Goal: Task Accomplishment & Management: Use online tool/utility

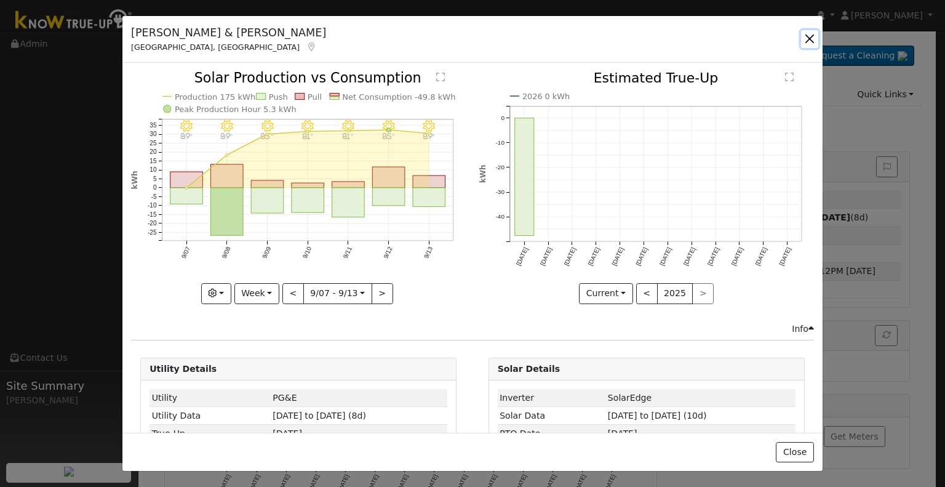
drag, startPoint x: 817, startPoint y: 42, endPoint x: 813, endPoint y: 36, distance: 7.5
click at [817, 40] on button "button" at bounding box center [809, 38] width 17 height 17
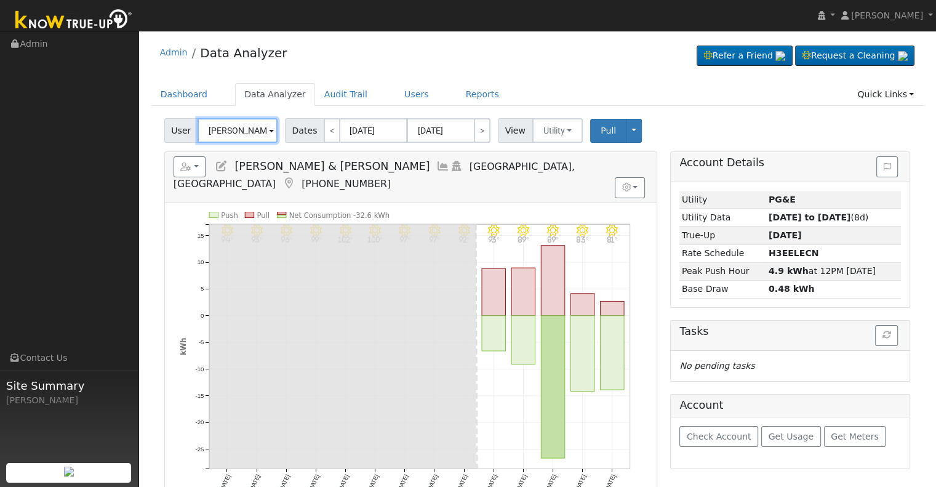
click at [223, 135] on input "[PERSON_NAME] & [PERSON_NAME]" at bounding box center [238, 130] width 80 height 25
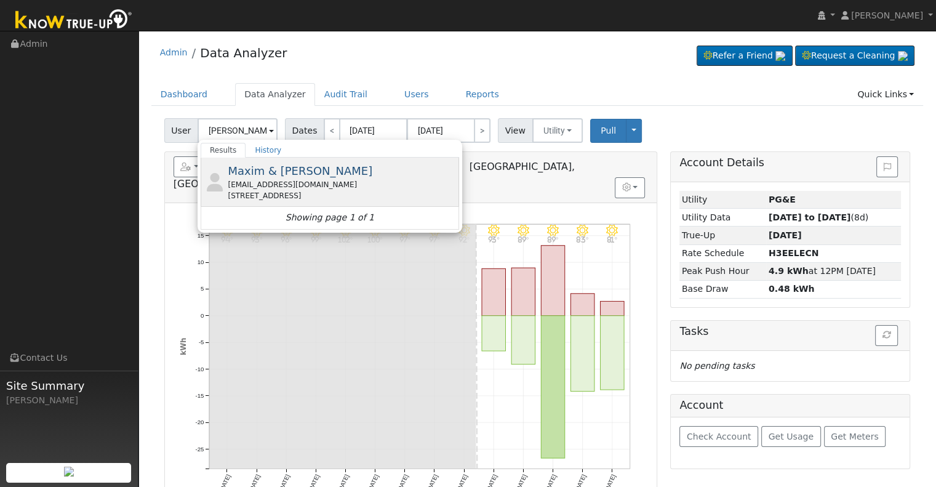
click at [312, 178] on div "Maxim & [PERSON_NAME] [EMAIL_ADDRESS][DOMAIN_NAME] [STREET_ADDRESS]" at bounding box center [342, 181] width 228 height 39
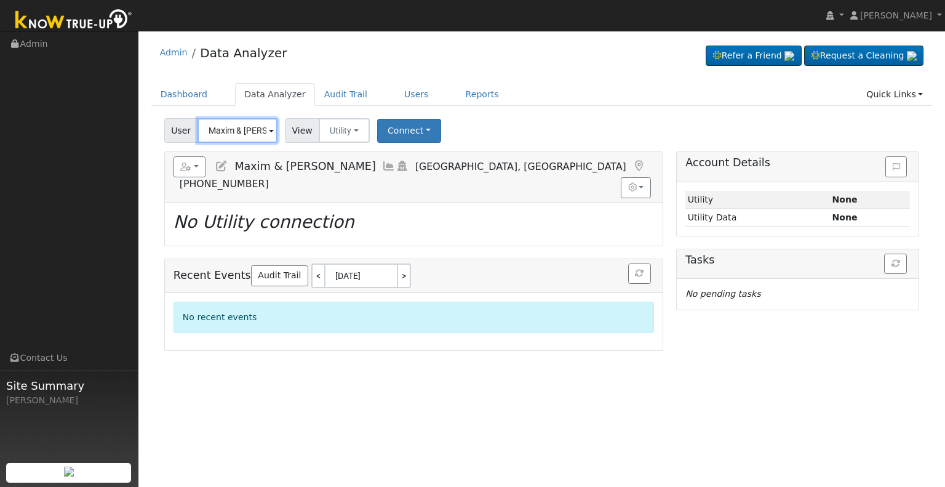
click at [239, 130] on input "Maxim & [PERSON_NAME]" at bounding box center [238, 130] width 80 height 25
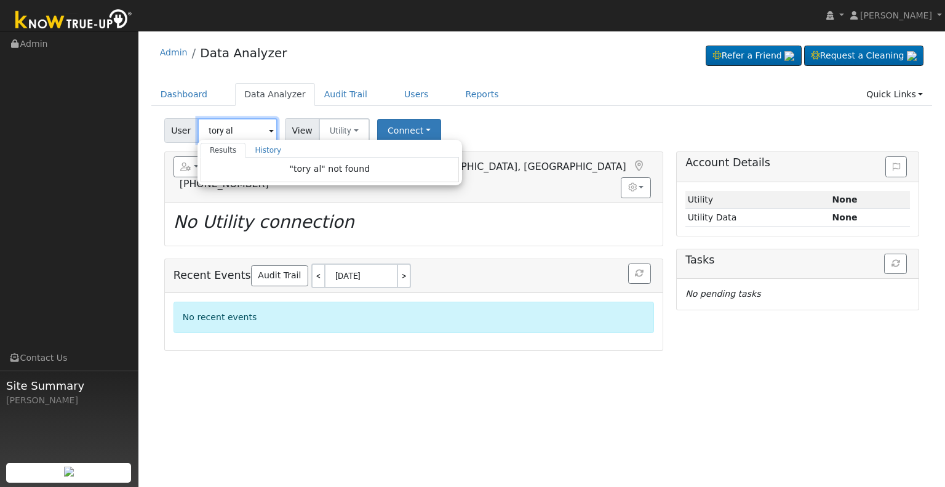
click at [215, 126] on input "tory al" at bounding box center [238, 130] width 80 height 25
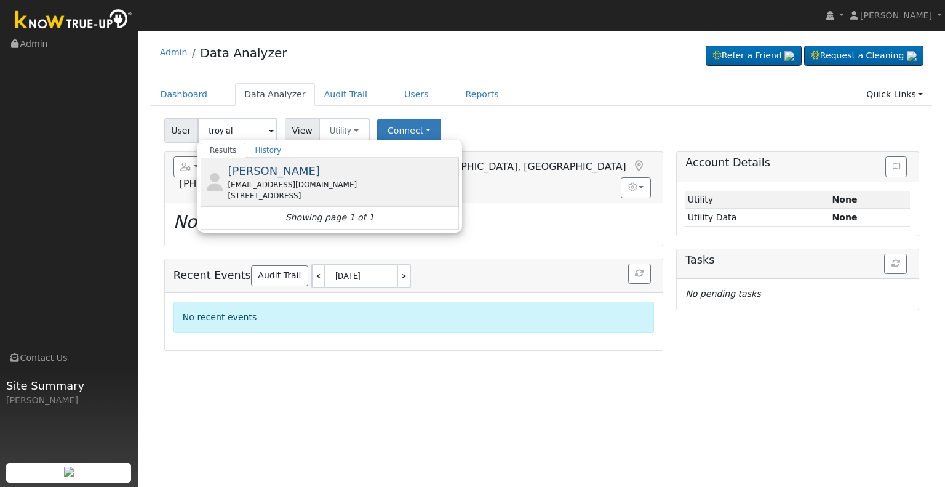
click at [278, 167] on span "[PERSON_NAME]" at bounding box center [274, 170] width 92 height 13
type input "[PERSON_NAME]"
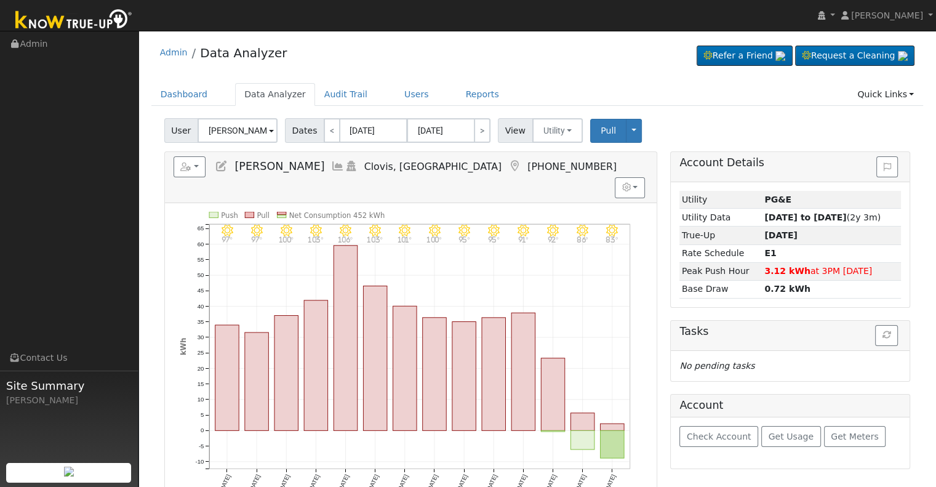
click at [331, 161] on icon at bounding box center [338, 166] width 14 height 11
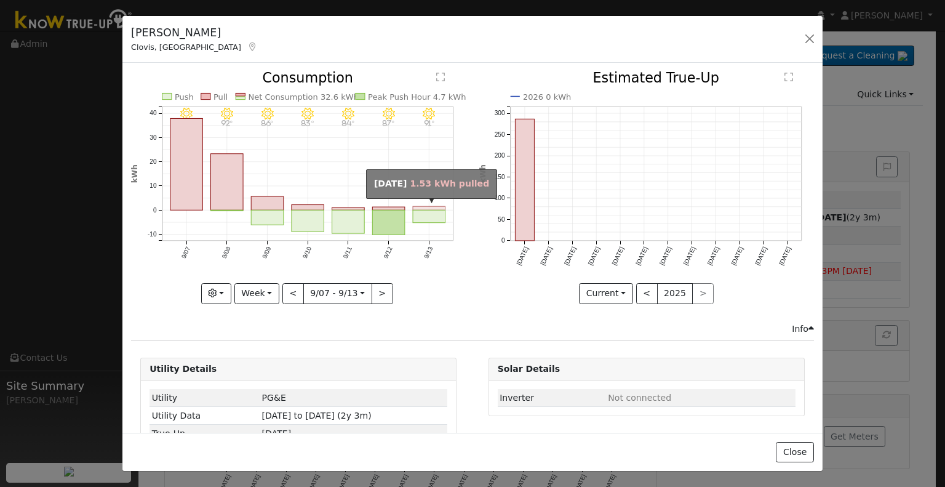
click at [419, 207] on rect "onclick=""" at bounding box center [429, 209] width 33 height 4
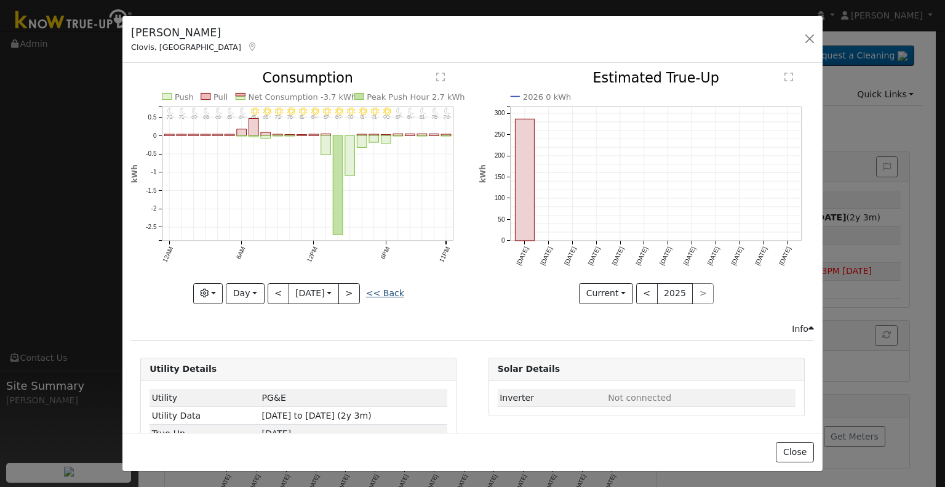
click at [388, 288] on link "<< Back" at bounding box center [385, 293] width 38 height 10
type input "[DATE]"
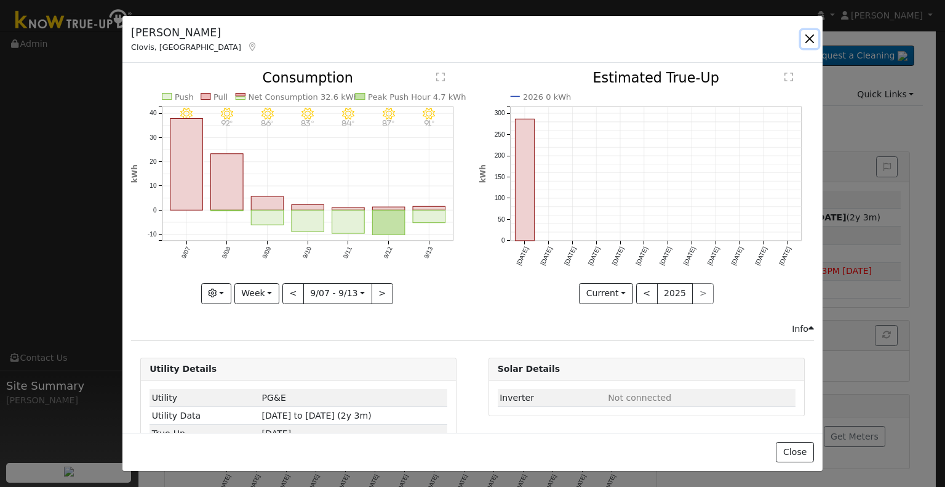
click at [805, 36] on button "button" at bounding box center [809, 38] width 17 height 17
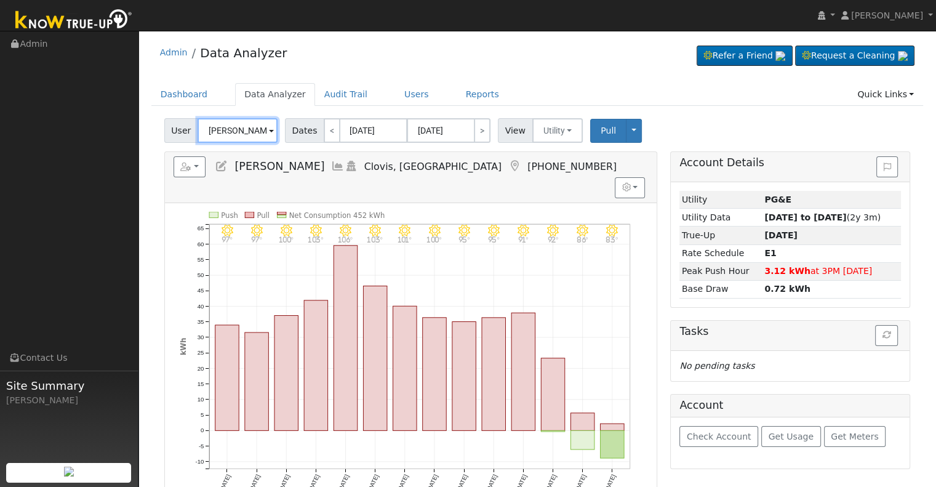
click at [229, 135] on input "[PERSON_NAME]" at bounding box center [238, 130] width 80 height 25
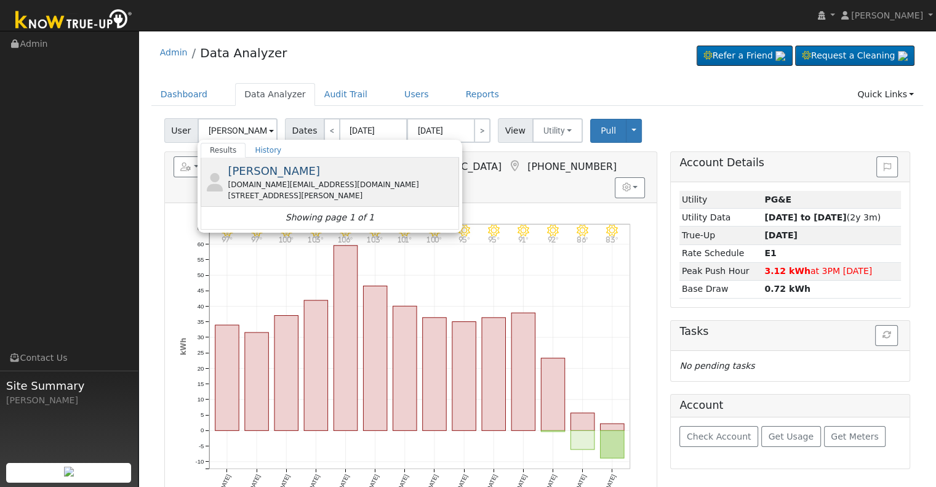
click at [274, 177] on span "[PERSON_NAME]" at bounding box center [274, 170] width 92 height 13
type input "[PERSON_NAME]"
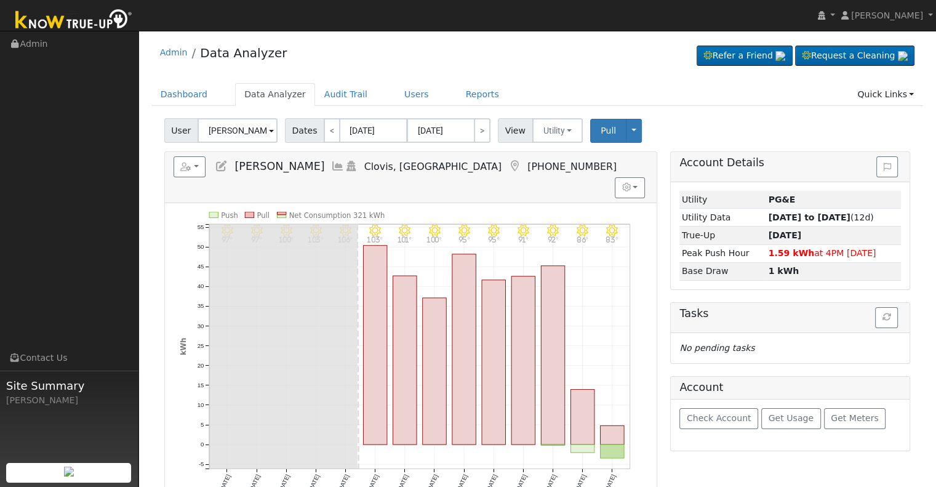
click at [331, 163] on icon at bounding box center [338, 166] width 14 height 11
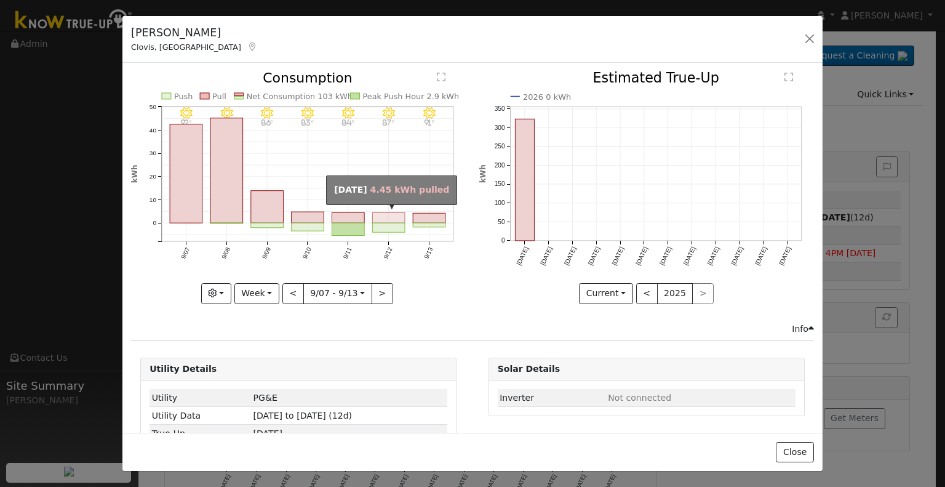
click at [385, 213] on rect "onclick=""" at bounding box center [389, 218] width 33 height 10
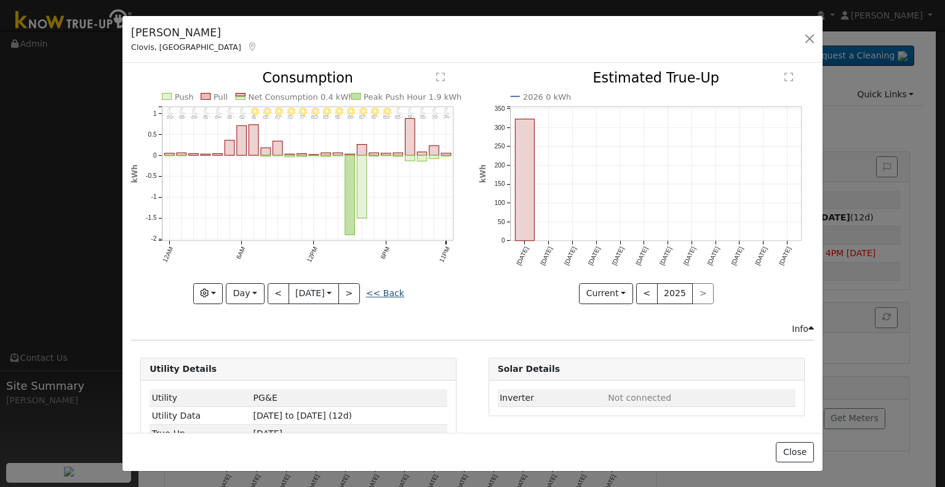
click at [383, 294] on link "<< Back" at bounding box center [385, 293] width 38 height 10
type input "[DATE]"
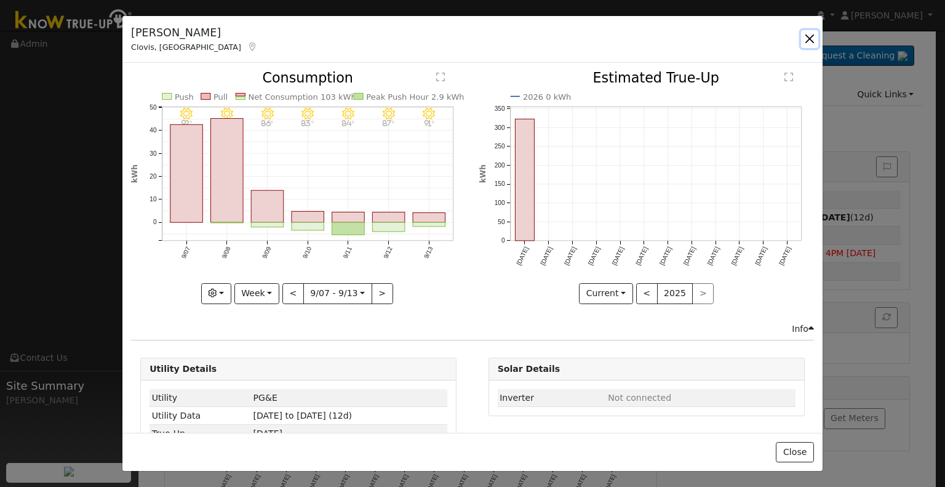
drag, startPoint x: 811, startPoint y: 36, endPoint x: 793, endPoint y: 37, distance: 17.9
click at [812, 36] on button "button" at bounding box center [809, 38] width 17 height 17
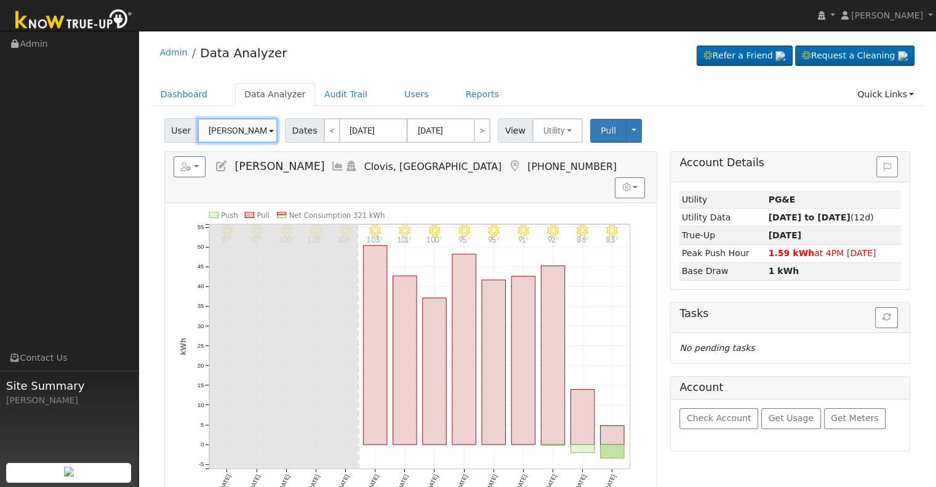
click at [229, 130] on input "[PERSON_NAME]" at bounding box center [238, 130] width 80 height 25
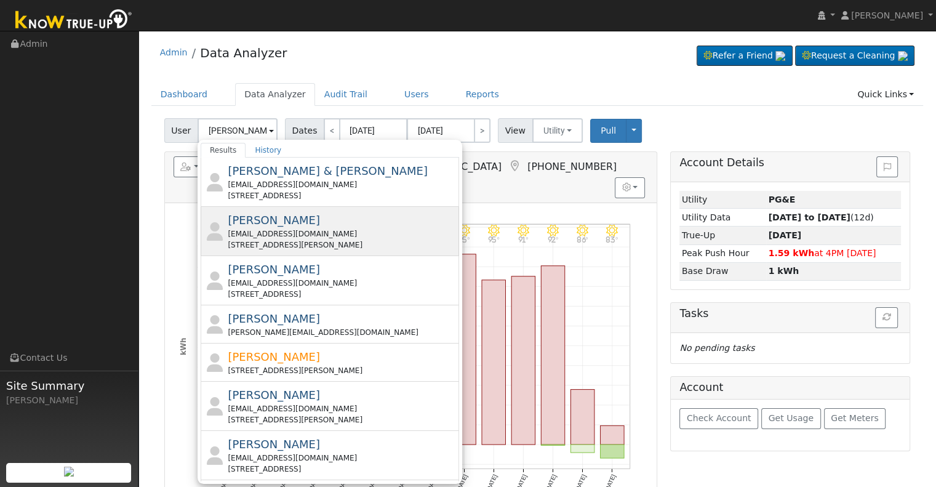
click at [288, 232] on div "[EMAIL_ADDRESS][DOMAIN_NAME]" at bounding box center [342, 233] width 228 height 11
type input "[PERSON_NAME]"
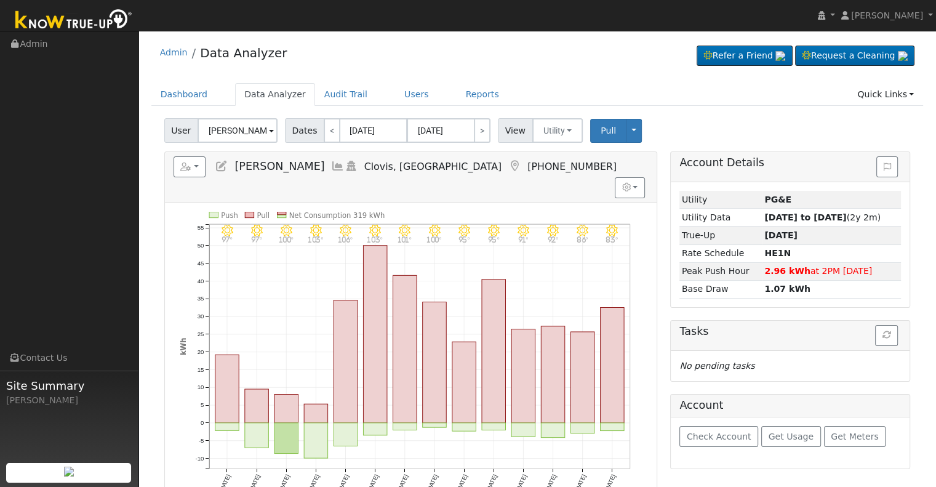
click at [331, 162] on icon at bounding box center [338, 166] width 14 height 11
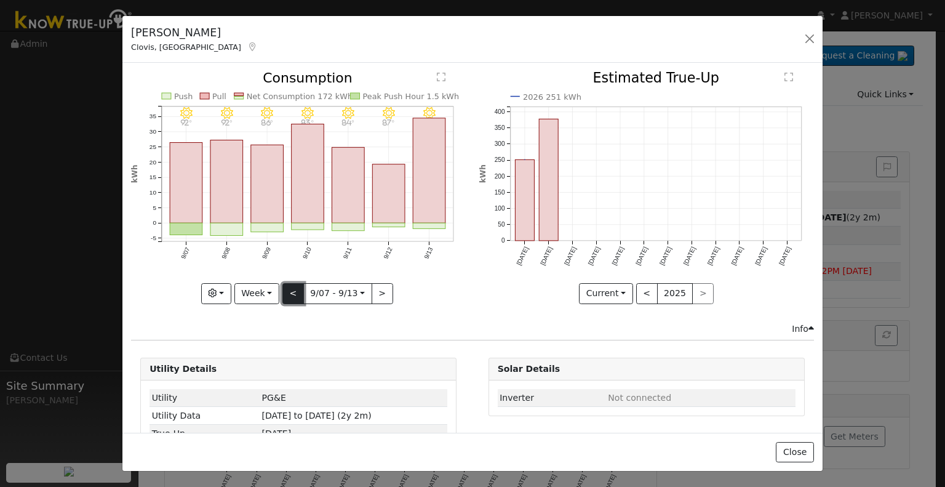
click at [291, 291] on button "<" at bounding box center [294, 293] width 22 height 21
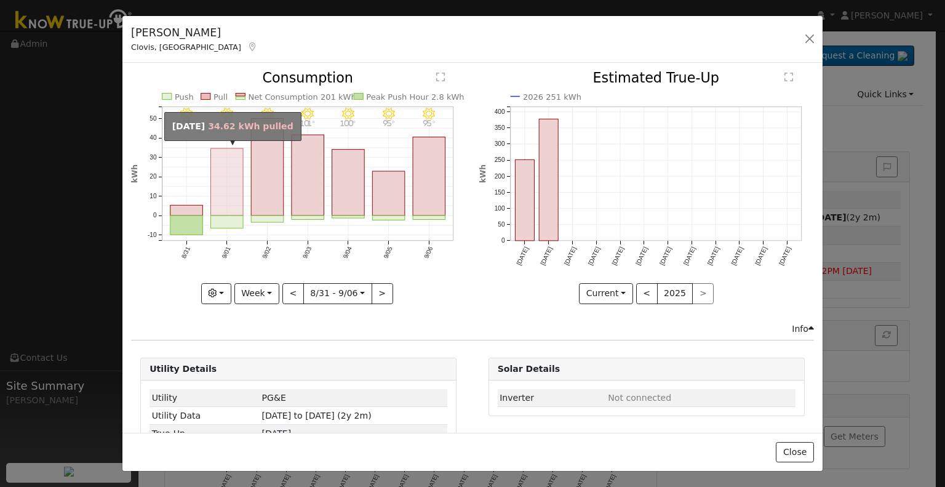
click at [236, 203] on rect "onclick=""" at bounding box center [227, 181] width 33 height 67
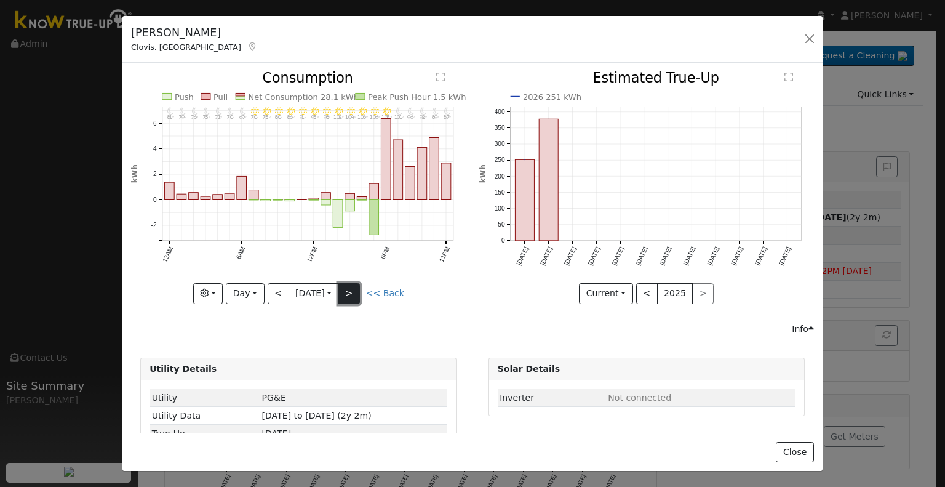
click at [356, 288] on button ">" at bounding box center [350, 293] width 22 height 21
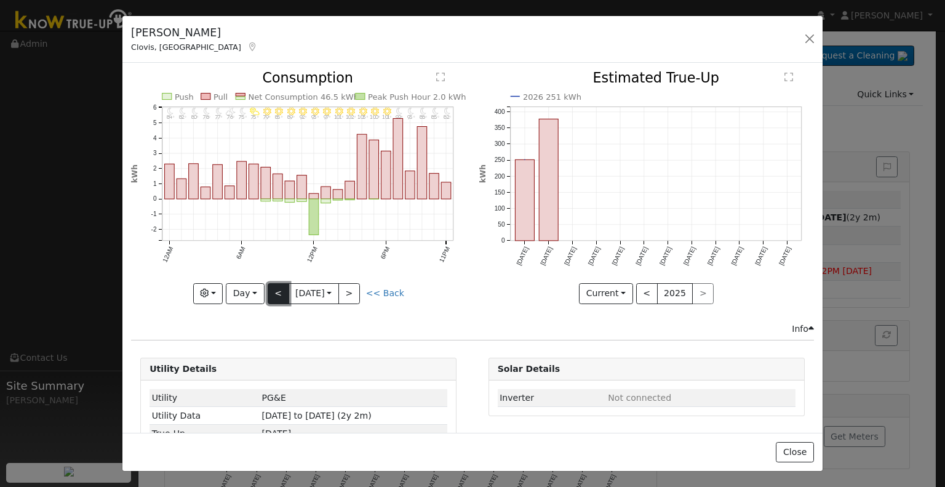
click at [276, 287] on button "<" at bounding box center [279, 293] width 22 height 21
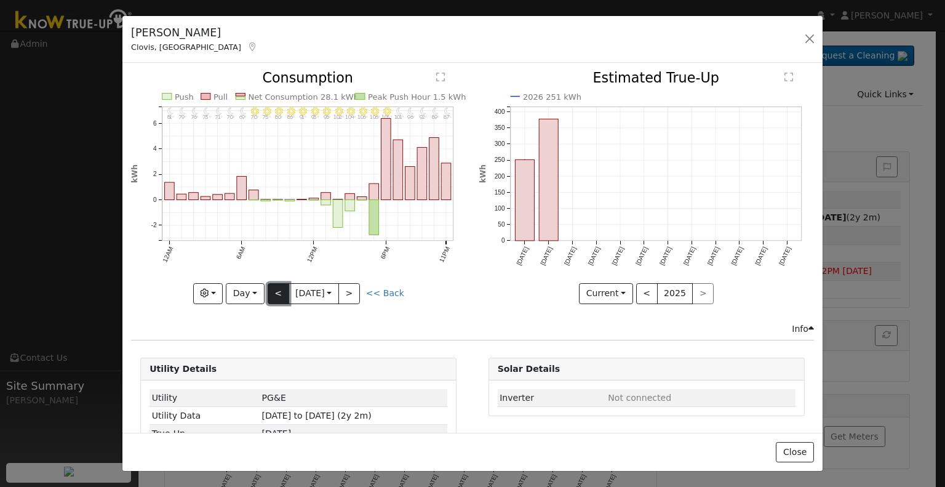
click at [276, 287] on button "<" at bounding box center [279, 293] width 22 height 21
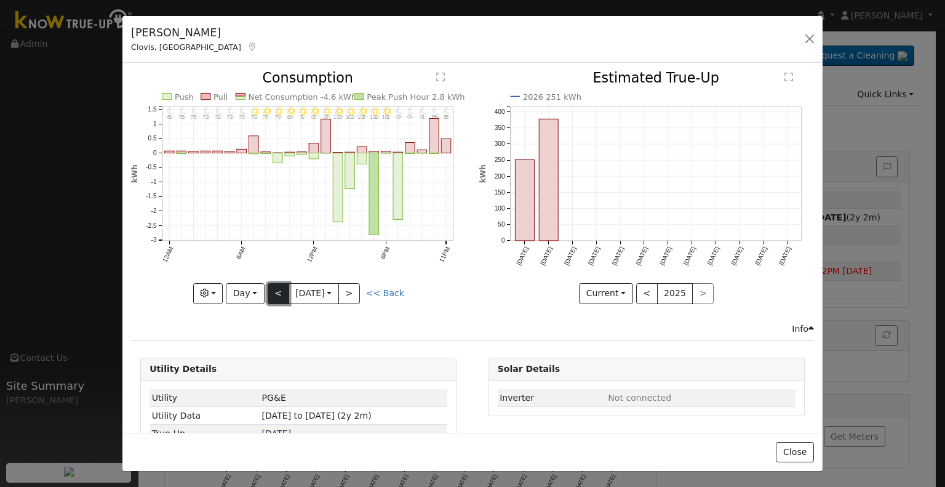
click at [276, 287] on button "<" at bounding box center [279, 293] width 22 height 21
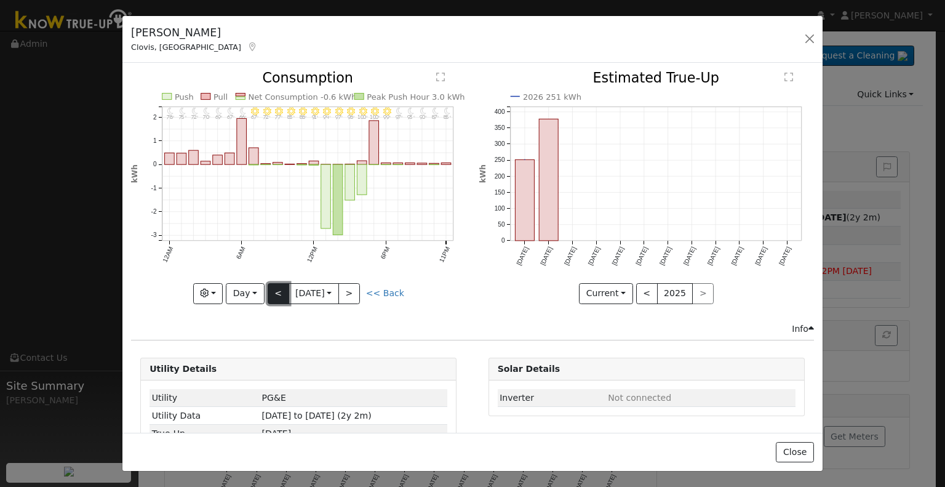
click at [276, 287] on button "<" at bounding box center [279, 293] width 22 height 21
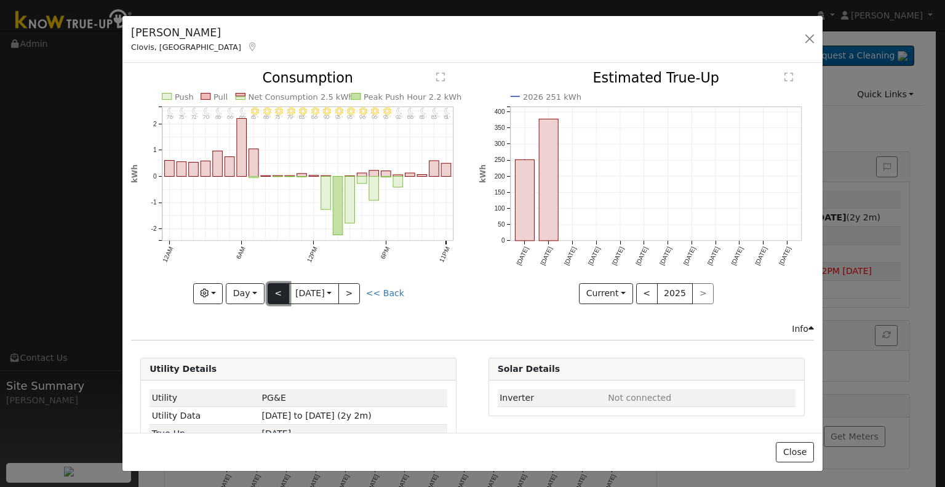
click at [276, 287] on button "<" at bounding box center [279, 293] width 22 height 21
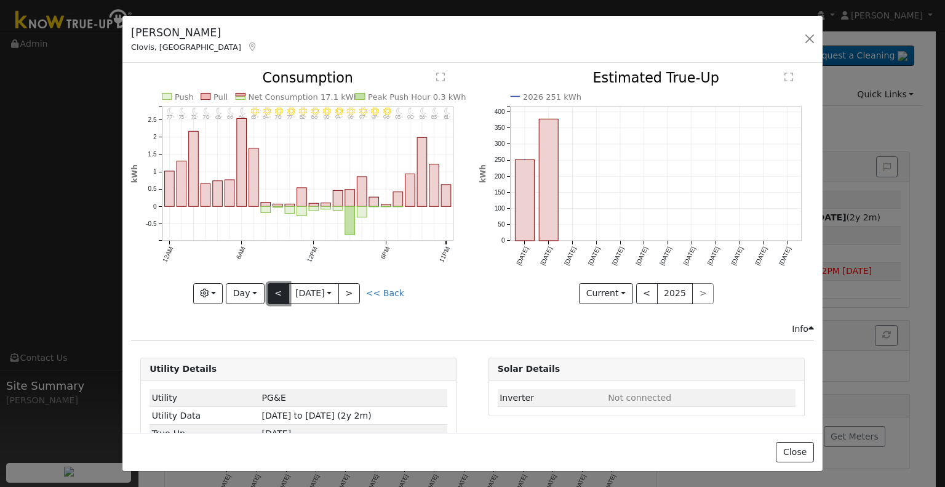
click at [276, 287] on button "<" at bounding box center [279, 293] width 22 height 21
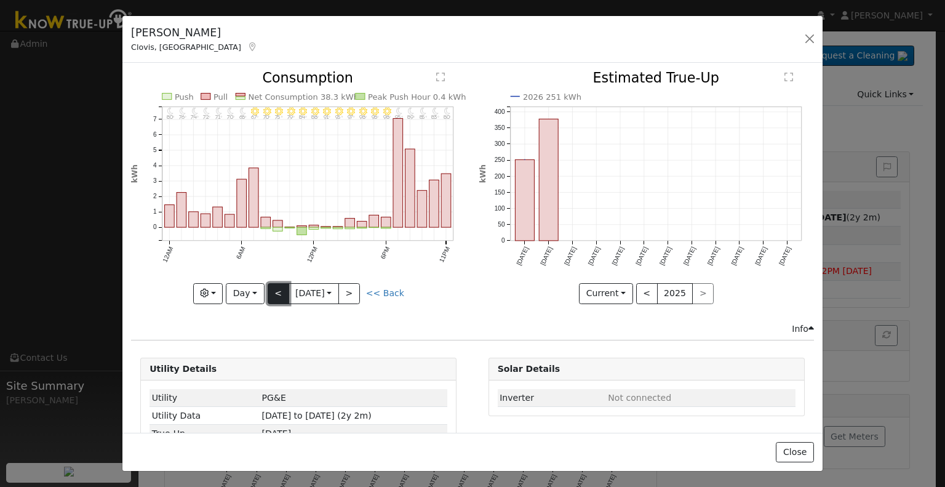
click at [268, 290] on button "<" at bounding box center [279, 293] width 22 height 21
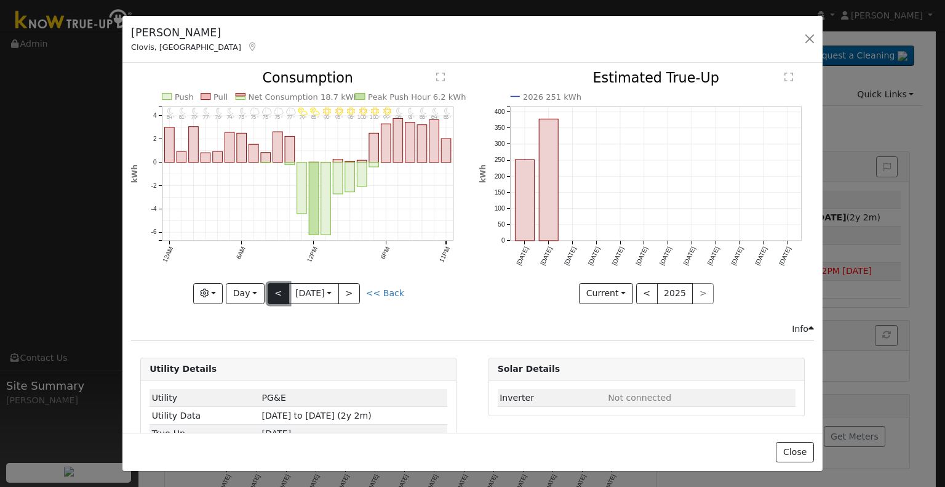
click at [268, 290] on button "<" at bounding box center [279, 293] width 22 height 21
type input "[DATE]"
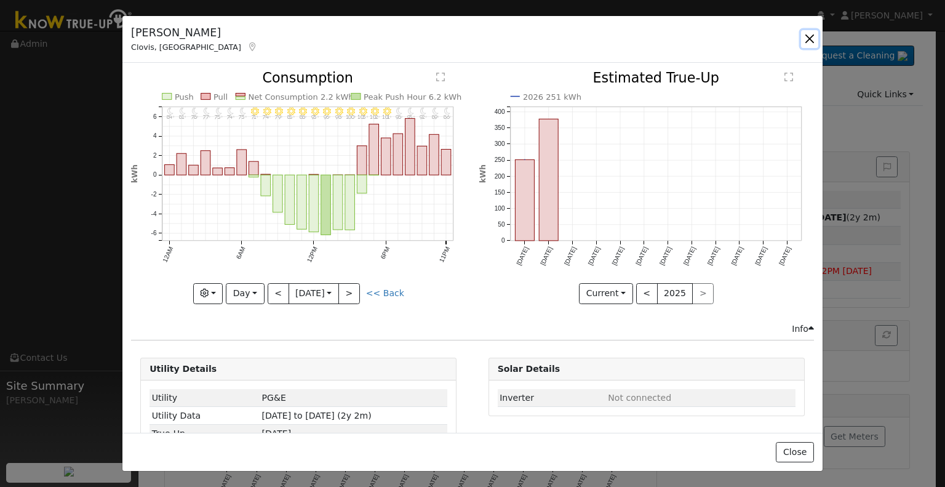
click at [807, 41] on button "button" at bounding box center [809, 38] width 17 height 17
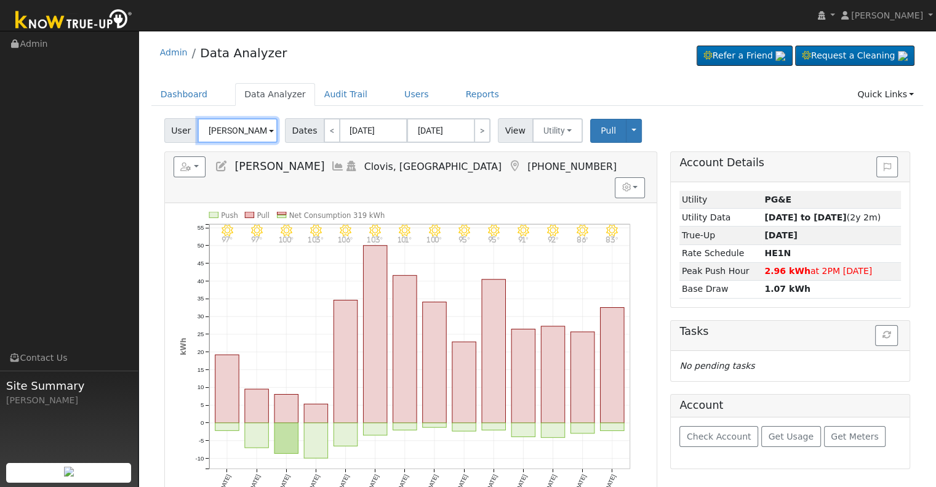
click at [231, 122] on input "[PERSON_NAME]" at bounding box center [238, 130] width 80 height 25
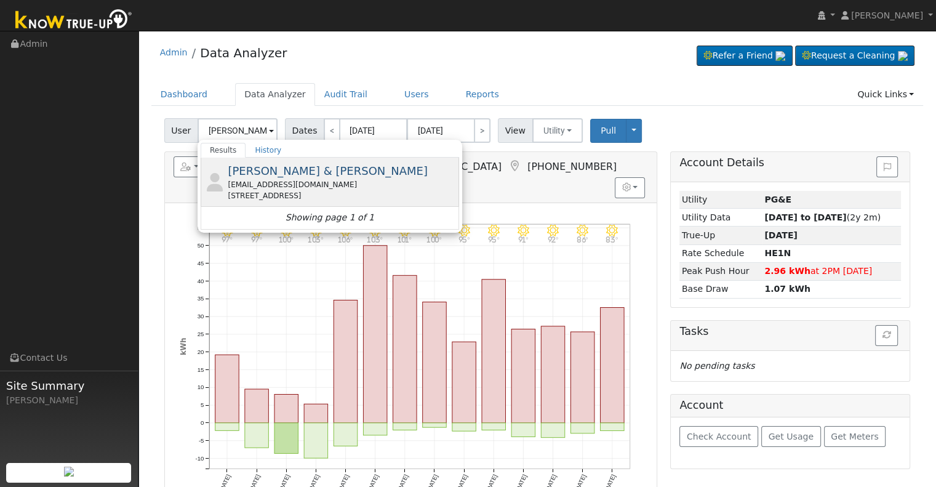
click at [268, 175] on span "[PERSON_NAME] & [PERSON_NAME]" at bounding box center [328, 170] width 200 height 13
type input "[PERSON_NAME] & [PERSON_NAME]"
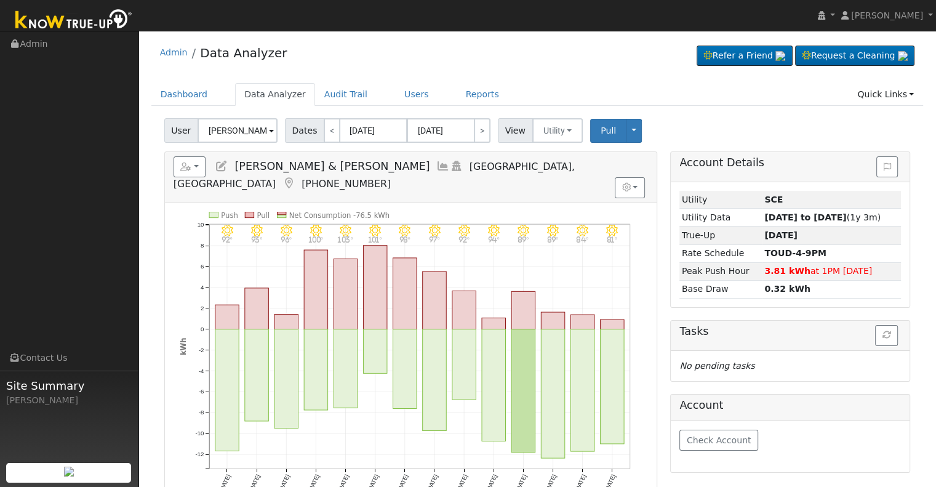
click at [436, 166] on icon at bounding box center [443, 166] width 14 height 11
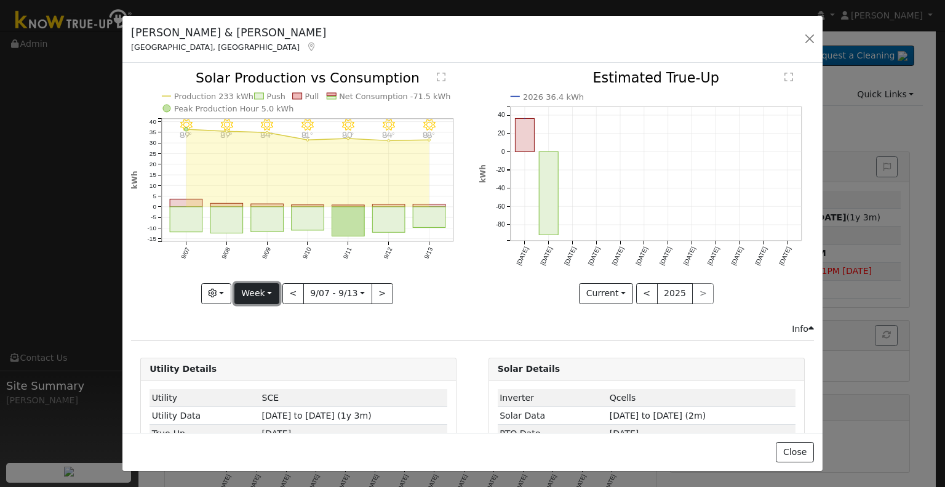
click at [267, 292] on button "Week" at bounding box center [257, 293] width 45 height 21
click at [285, 344] on link "Month" at bounding box center [278, 352] width 86 height 17
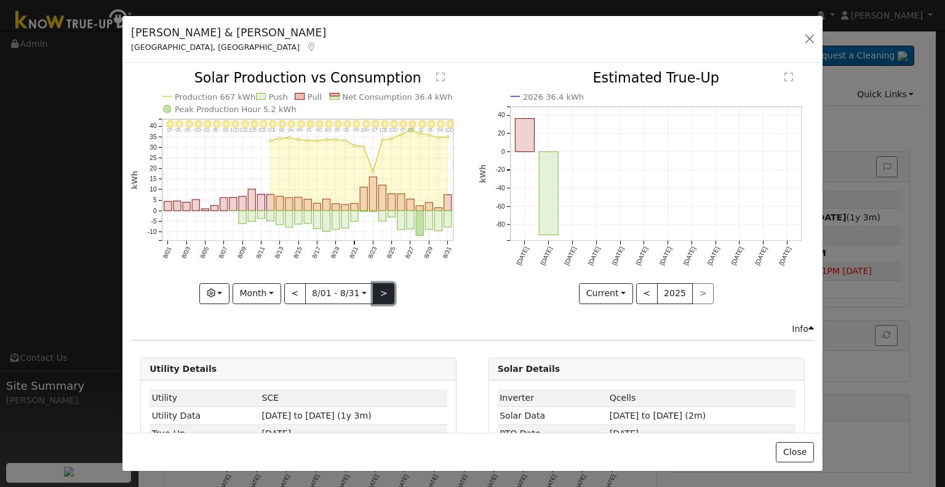
click at [377, 293] on button ">" at bounding box center [384, 293] width 22 height 21
type input "[DATE]"
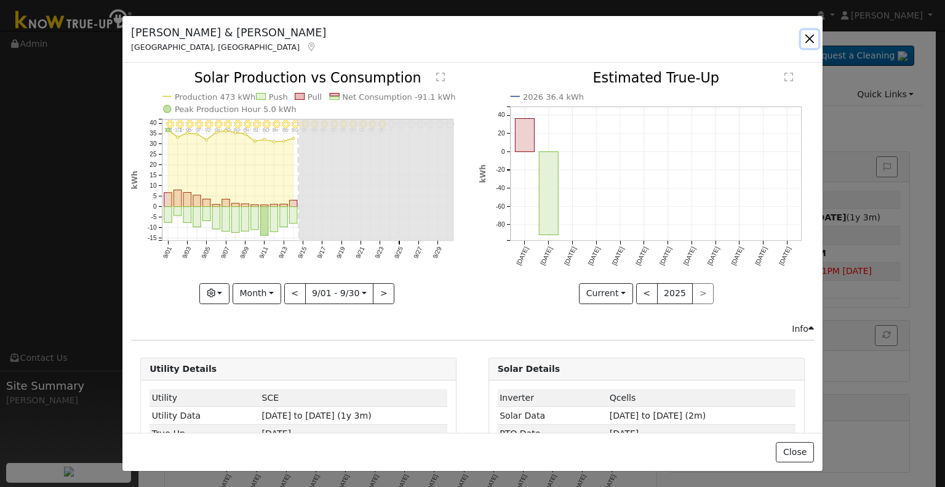
click at [813, 38] on button "button" at bounding box center [809, 38] width 17 height 17
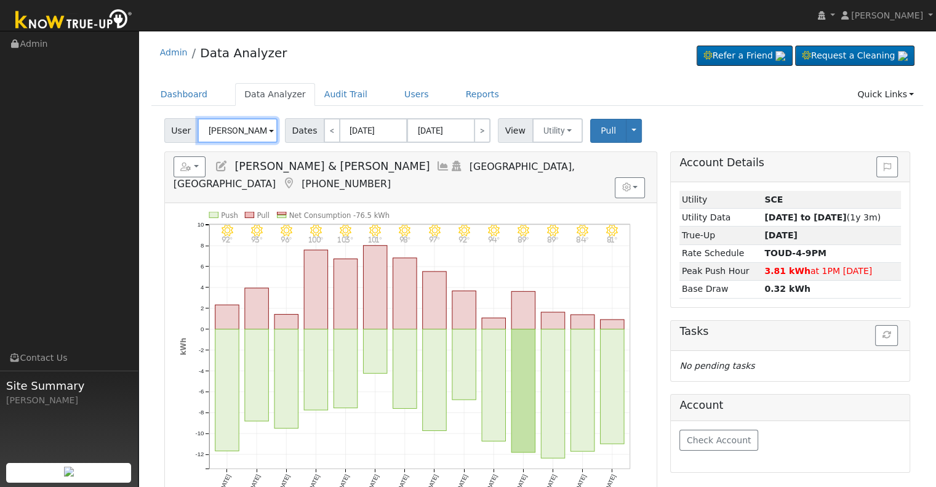
click at [241, 135] on input "[PERSON_NAME] & [PERSON_NAME]" at bounding box center [238, 130] width 80 height 25
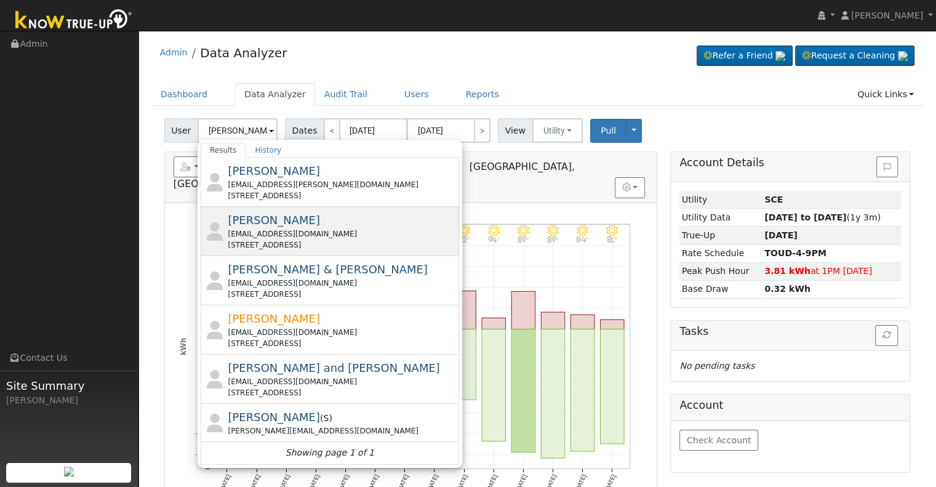
click at [294, 223] on div "[PERSON_NAME] [EMAIL_ADDRESS][DOMAIN_NAME] [STREET_ADDRESS]" at bounding box center [342, 231] width 228 height 39
type input "[PERSON_NAME]"
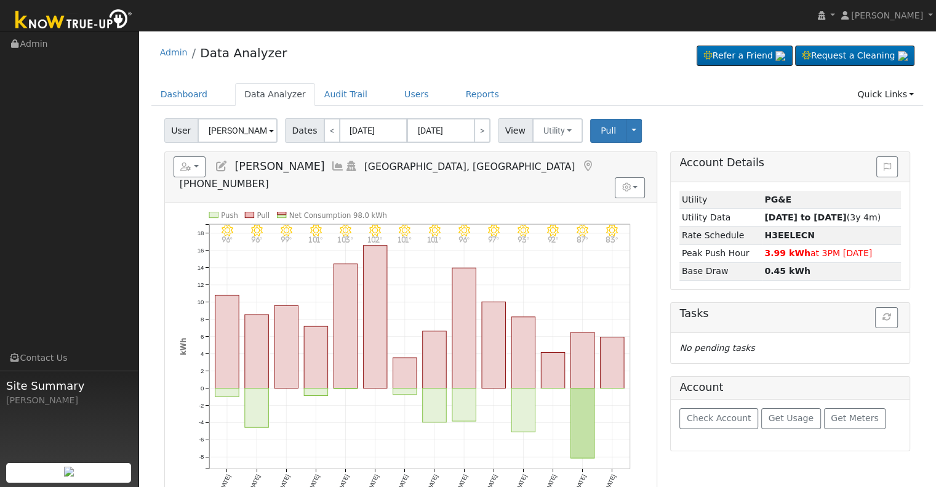
click at [331, 167] on icon at bounding box center [338, 166] width 14 height 11
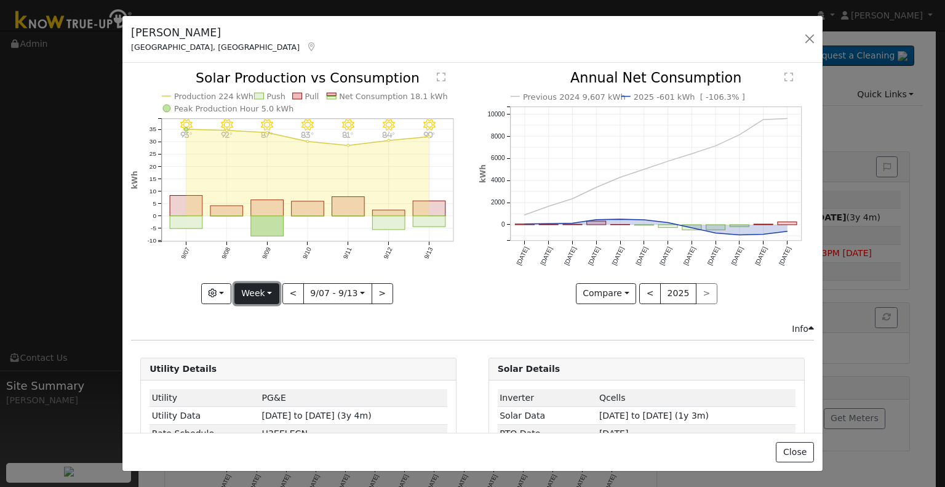
click at [271, 288] on button "Week" at bounding box center [257, 293] width 45 height 21
click at [287, 344] on link "Month" at bounding box center [278, 352] width 86 height 17
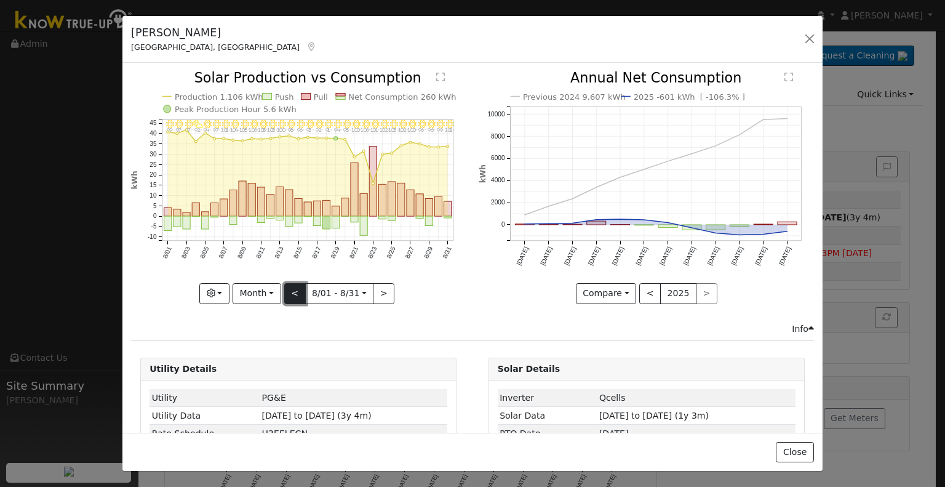
click at [293, 294] on button "<" at bounding box center [295, 293] width 22 height 21
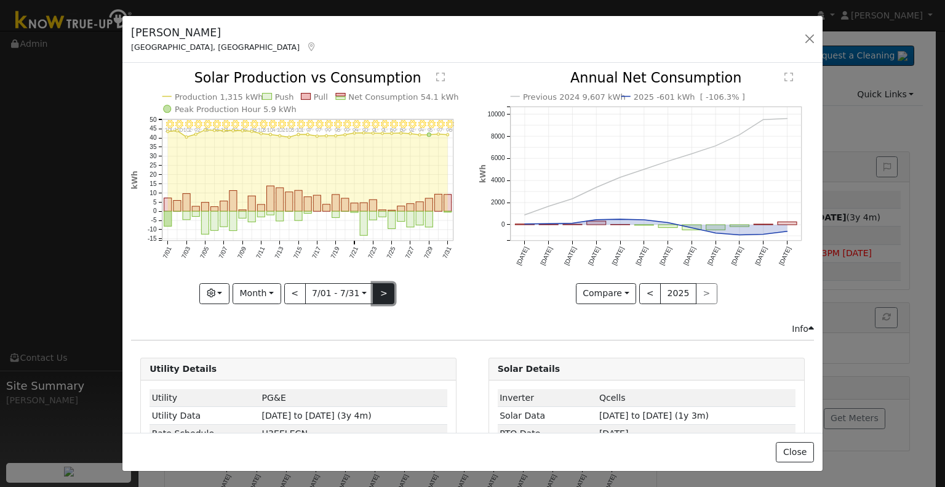
click at [373, 286] on button ">" at bounding box center [384, 293] width 22 height 21
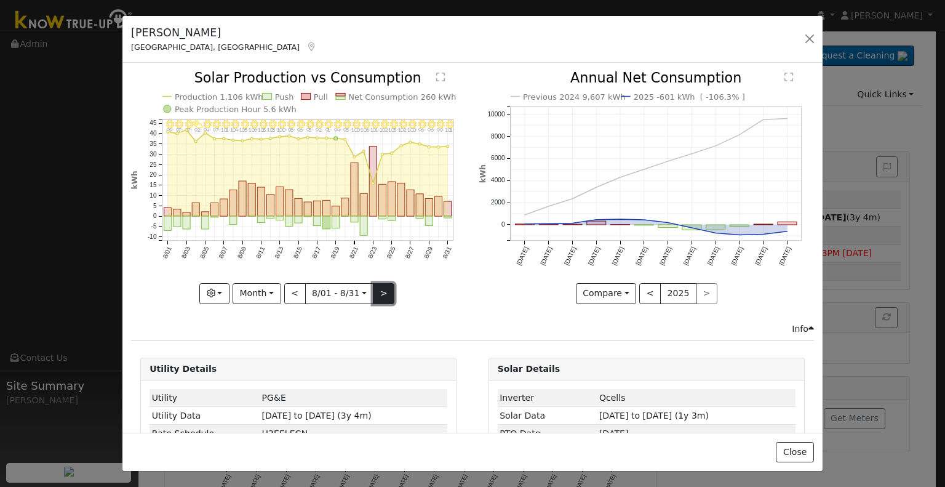
click at [373, 286] on button ">" at bounding box center [384, 293] width 22 height 21
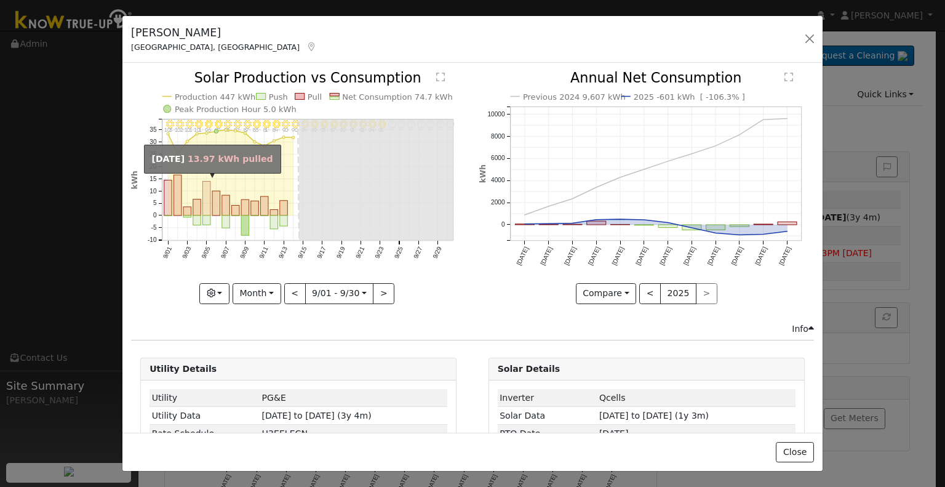
click at [204, 204] on rect "onclick=""" at bounding box center [207, 199] width 8 height 34
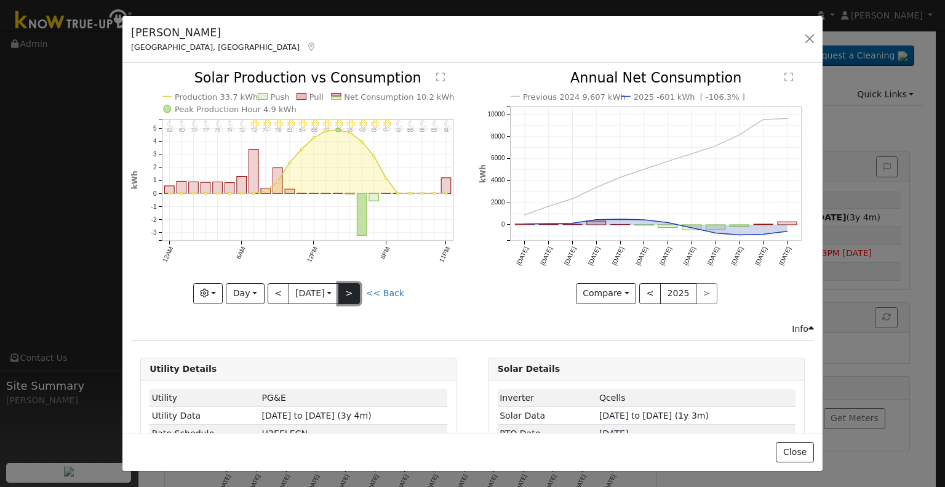
click at [346, 286] on button ">" at bounding box center [350, 293] width 22 height 21
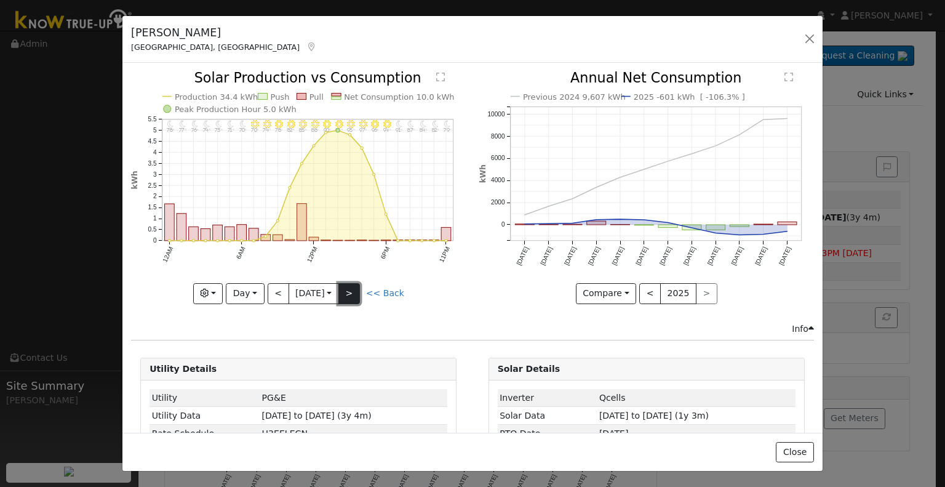
click at [346, 286] on button ">" at bounding box center [350, 293] width 22 height 21
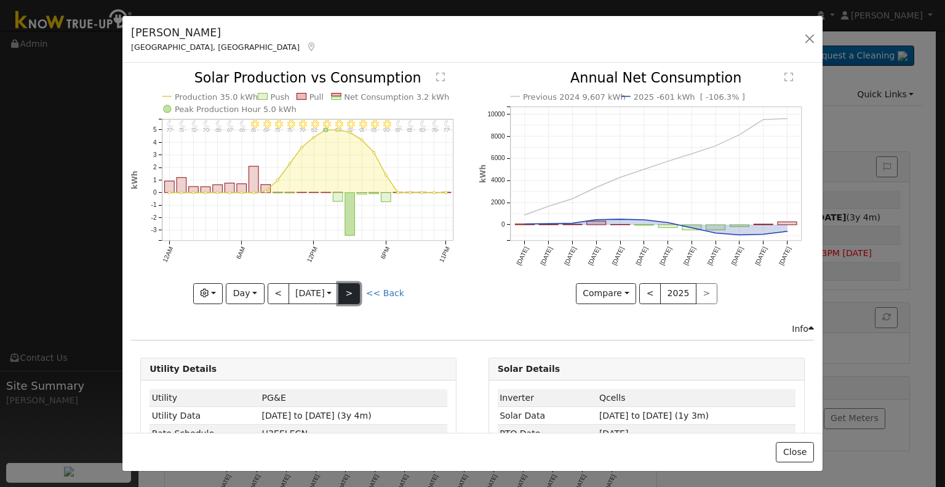
click at [346, 286] on button ">" at bounding box center [350, 293] width 22 height 21
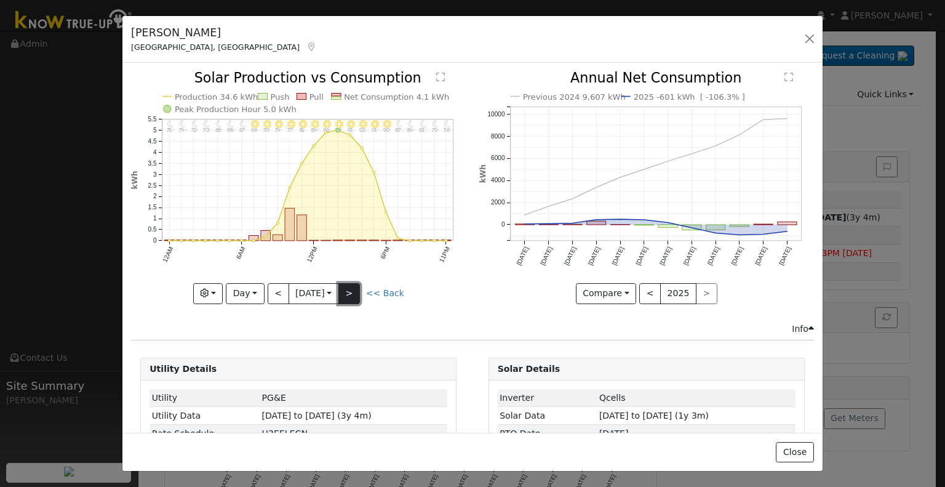
click at [348, 285] on button ">" at bounding box center [350, 293] width 22 height 21
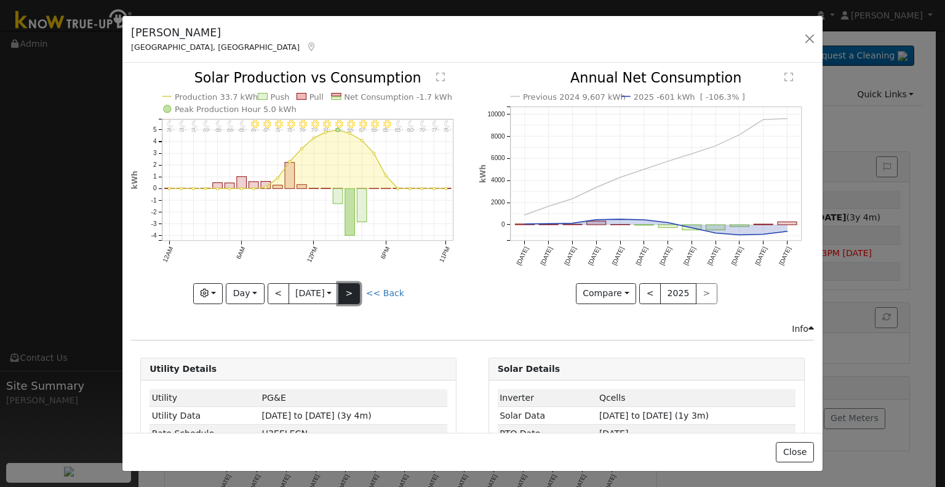
click at [348, 285] on button ">" at bounding box center [350, 293] width 22 height 21
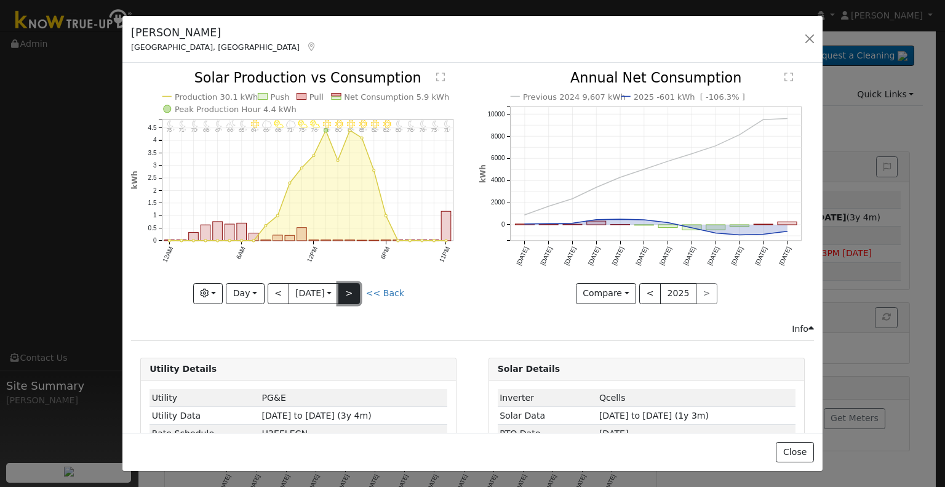
click at [348, 285] on button ">" at bounding box center [350, 293] width 22 height 21
type input "[DATE]"
